Goal: Check status: Check status

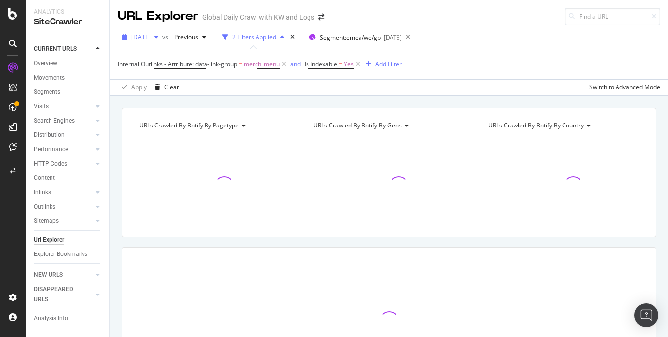
click at [150, 35] on span "[DATE]" at bounding box center [140, 37] width 19 height 8
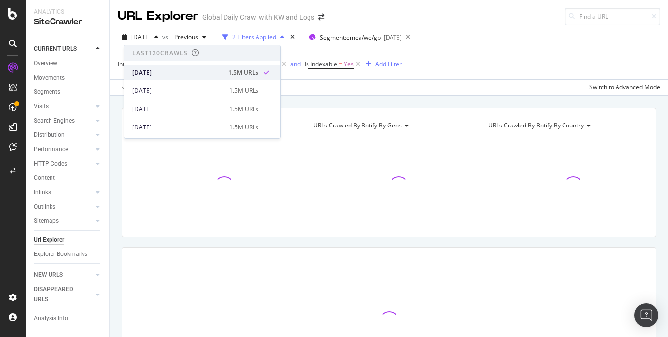
click at [148, 69] on div "[DATE]" at bounding box center [177, 72] width 90 height 9
